Goal: Navigation & Orientation: Find specific page/section

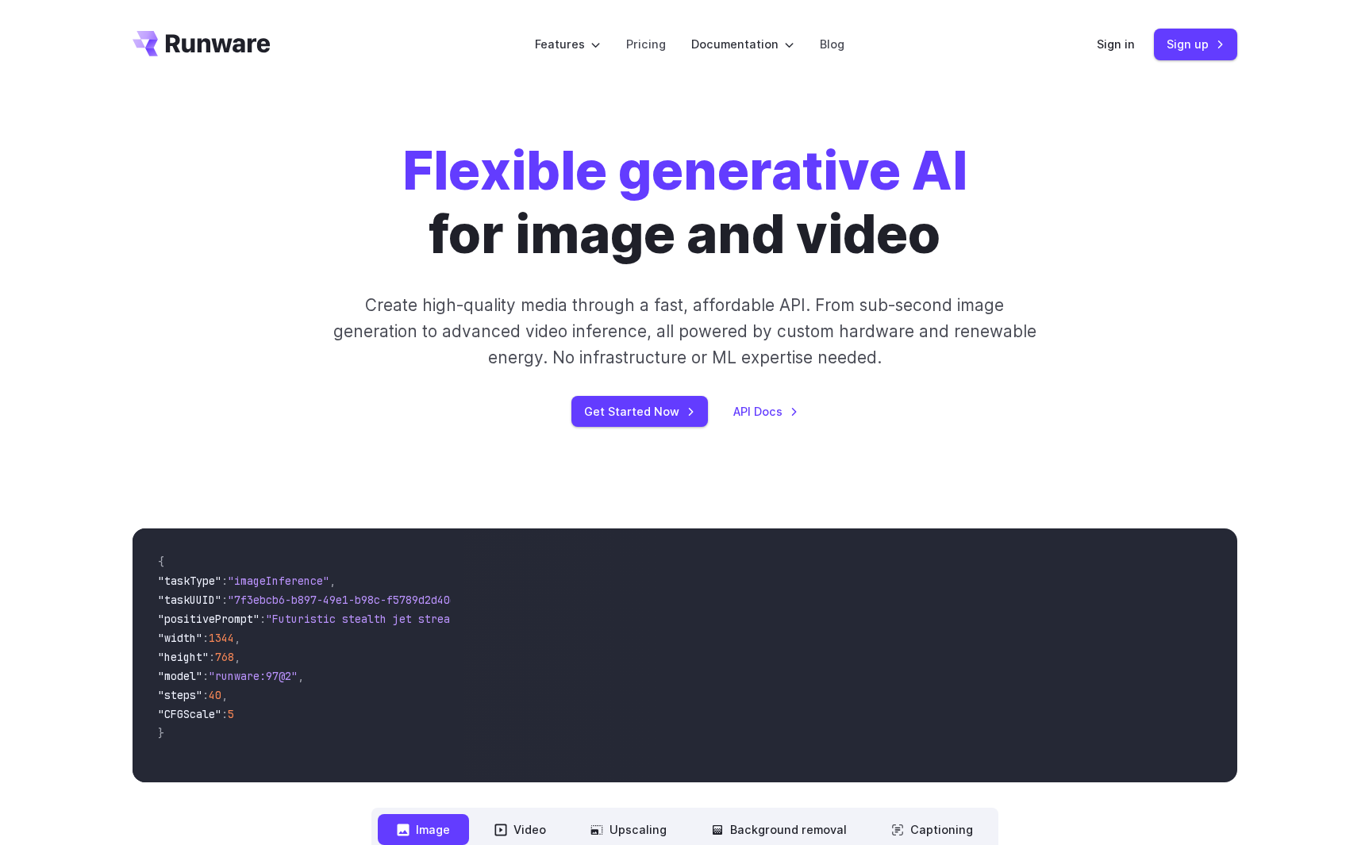
click at [1106, 55] on div "Sign in Sign up" at bounding box center [1167, 44] width 140 height 31
click at [1119, 44] on link "Sign in" at bounding box center [1116, 44] width 38 height 18
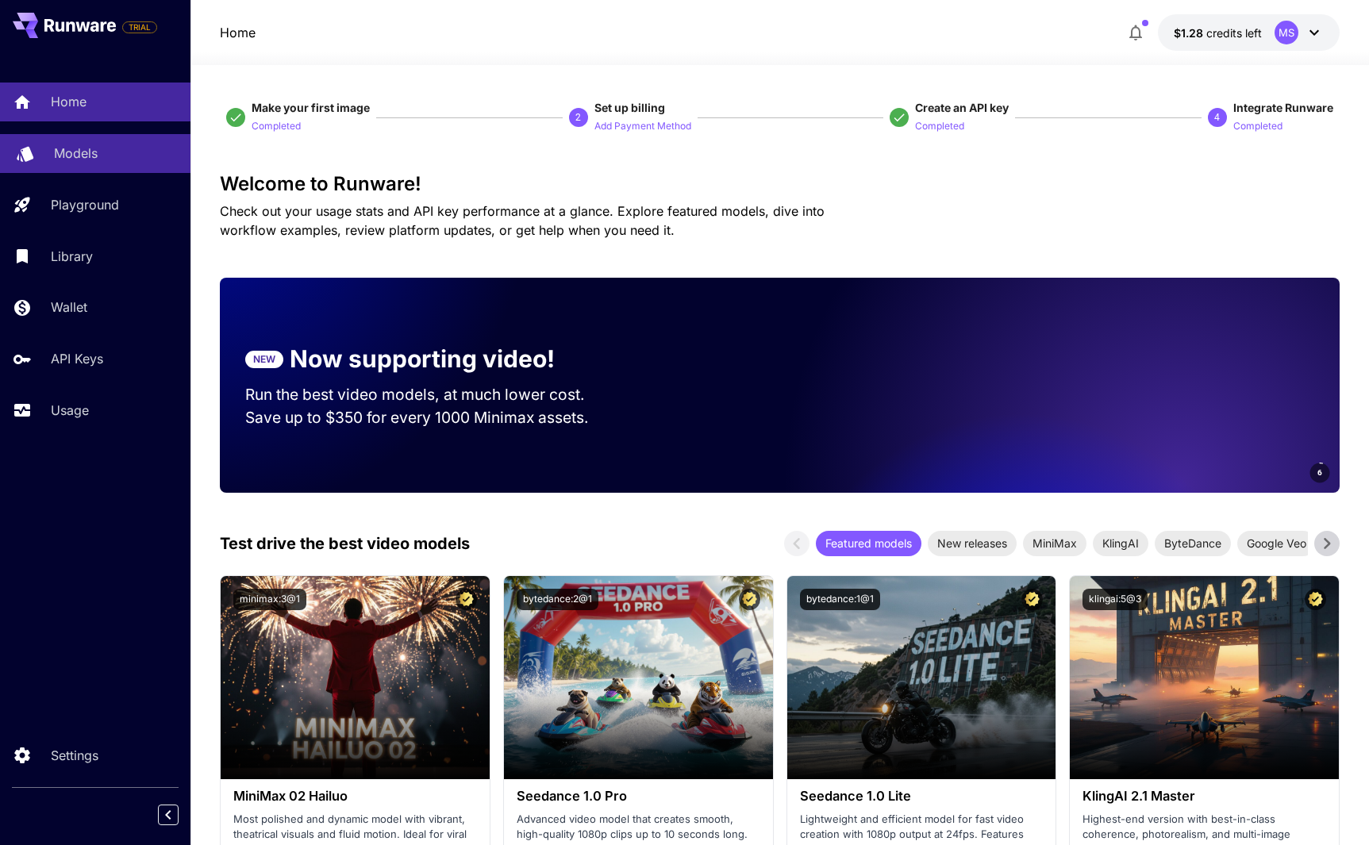
click at [118, 159] on div "Models" at bounding box center [116, 153] width 124 height 19
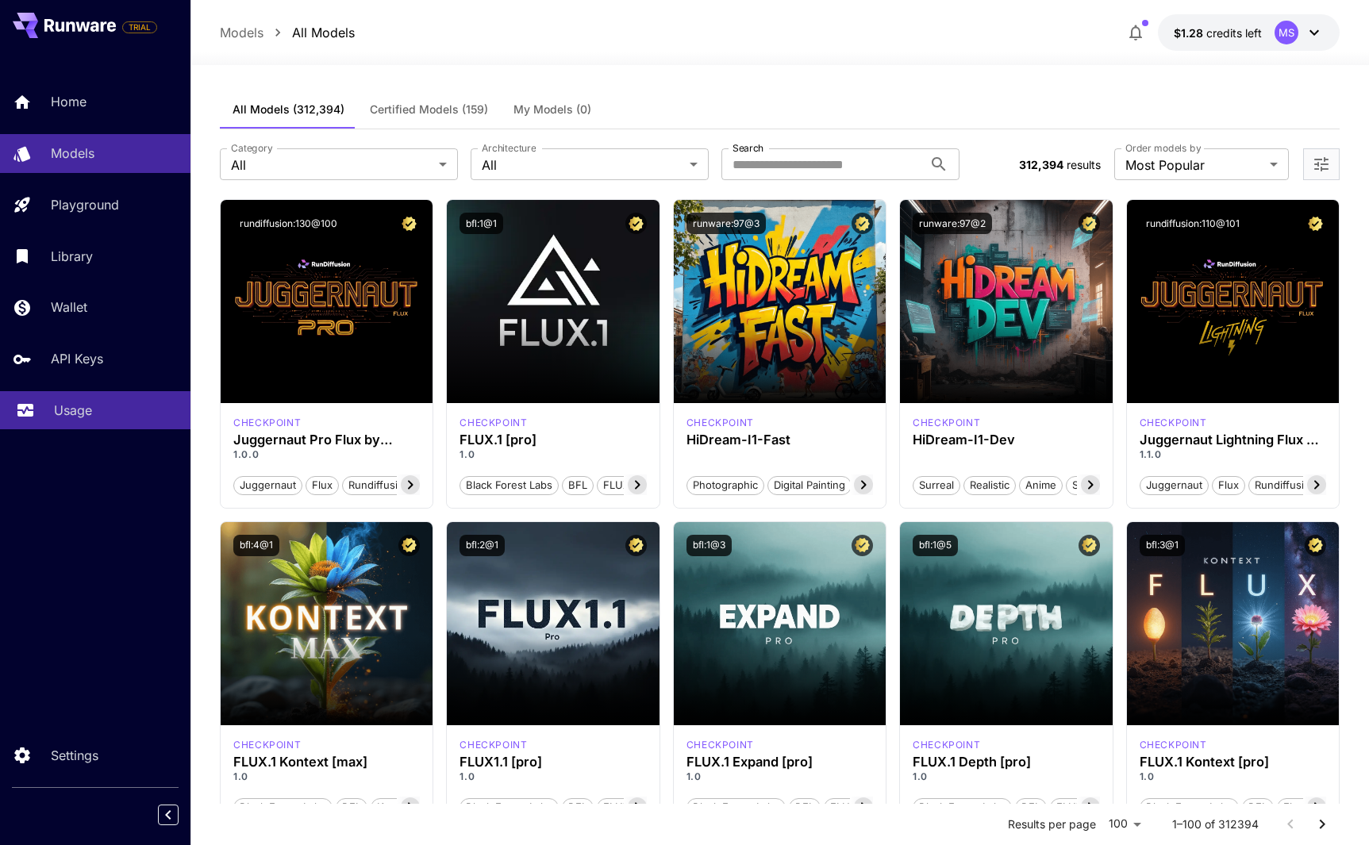
click at [110, 420] on link "Usage" at bounding box center [95, 410] width 190 height 39
